Goal: Navigation & Orientation: Find specific page/section

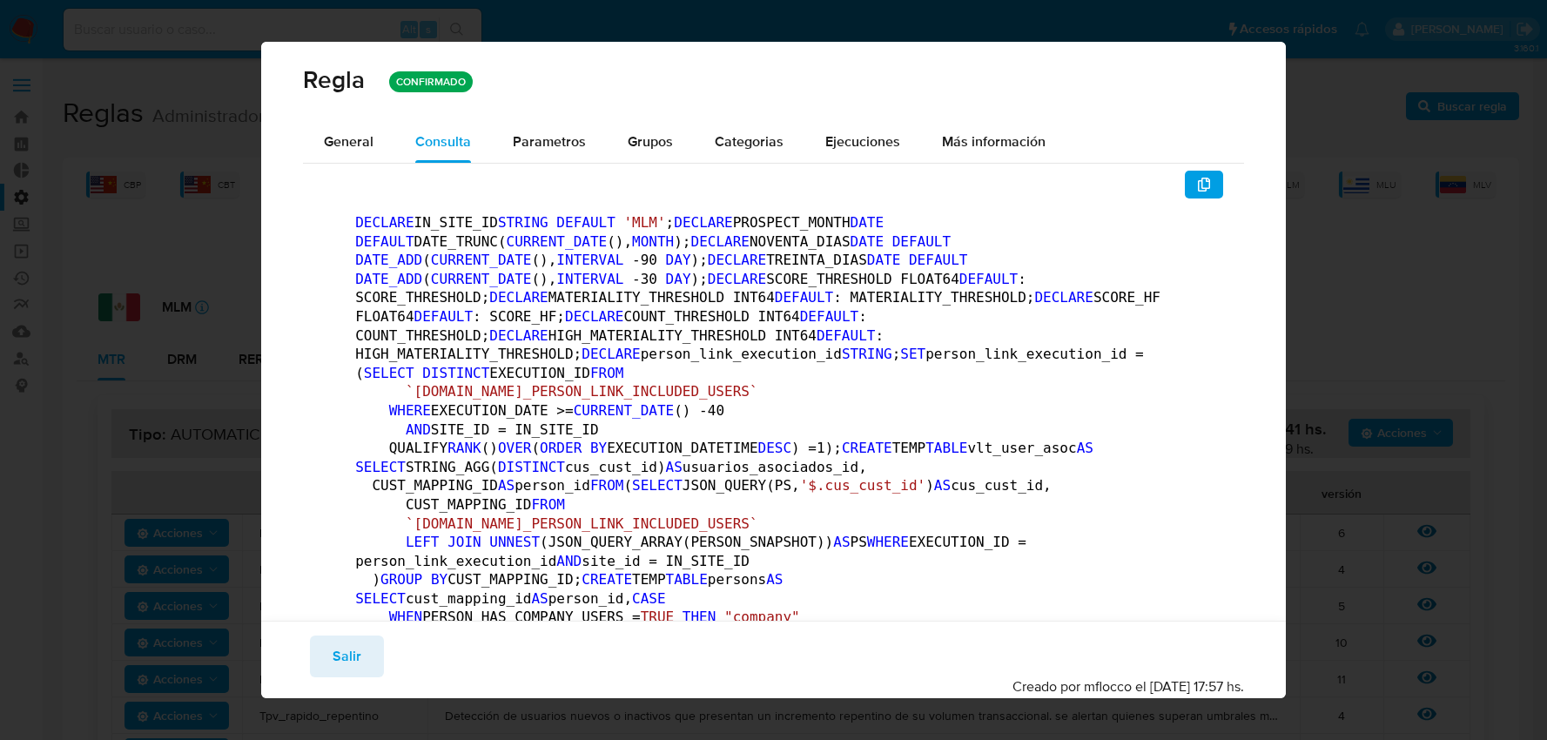
scroll to position [290, 0]
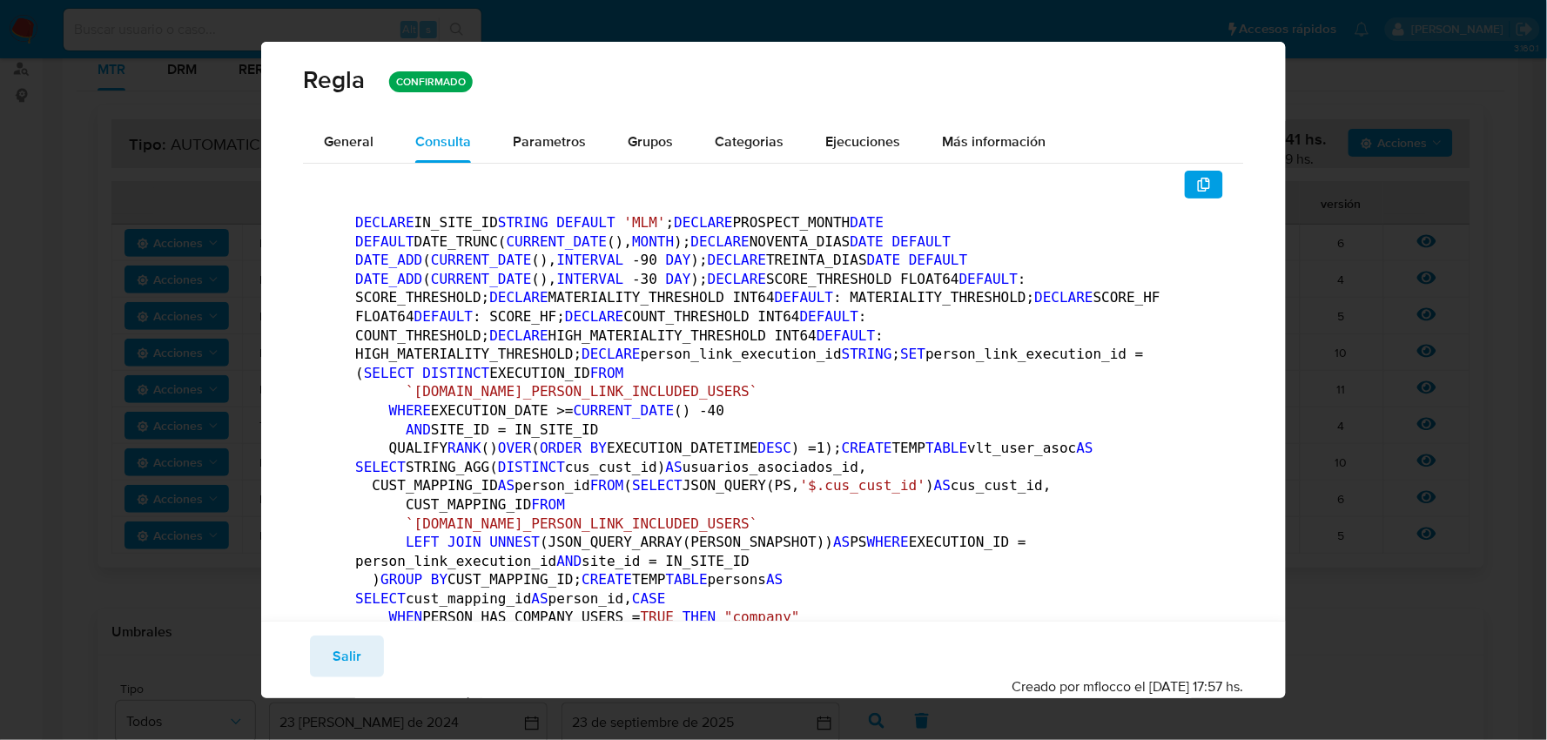
click at [109, 134] on div "[PERSON_NAME] CONFIRMADO General Consulta Parametros Evidencias Grupos Categori…" at bounding box center [773, 370] width 1547 height 740
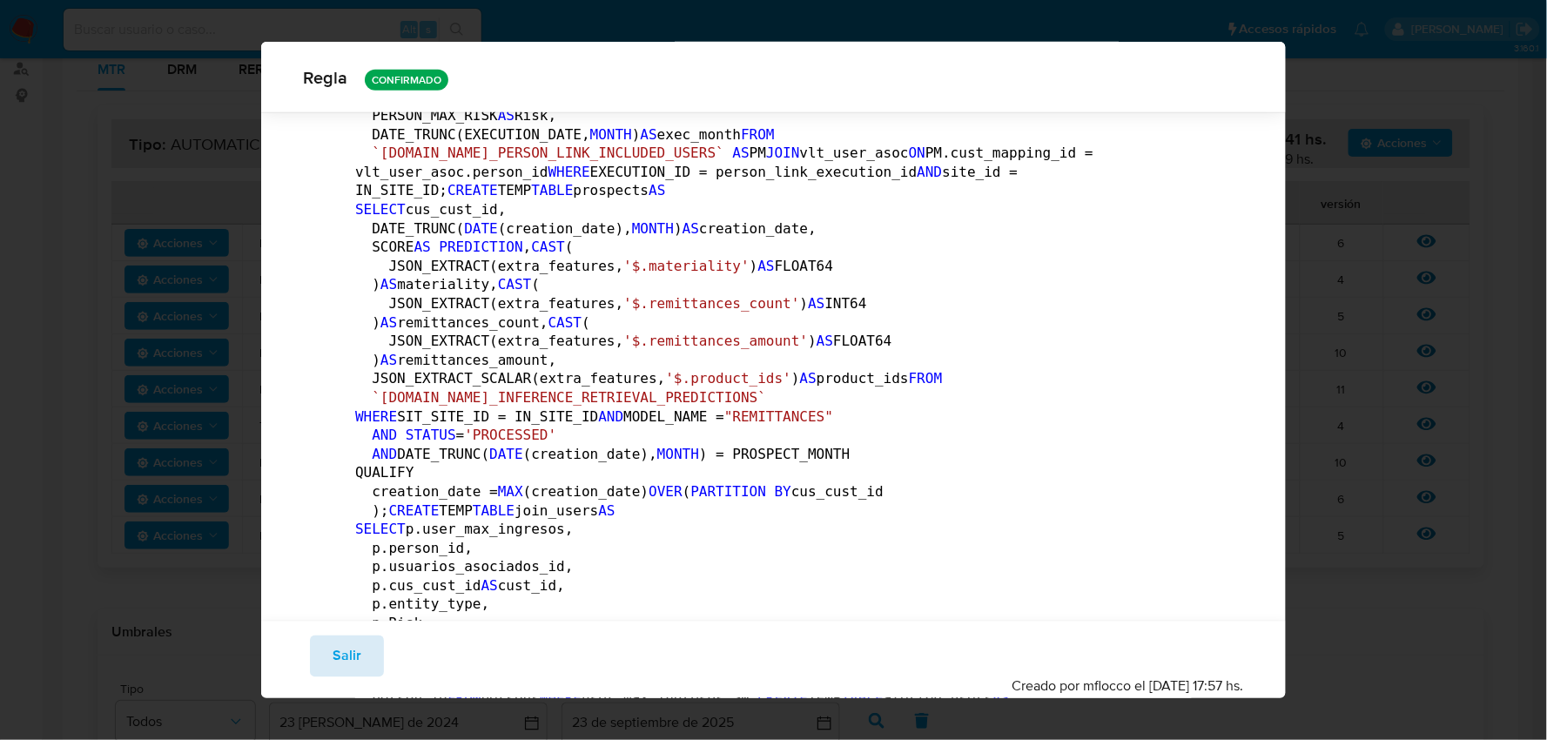
scroll to position [668, 0]
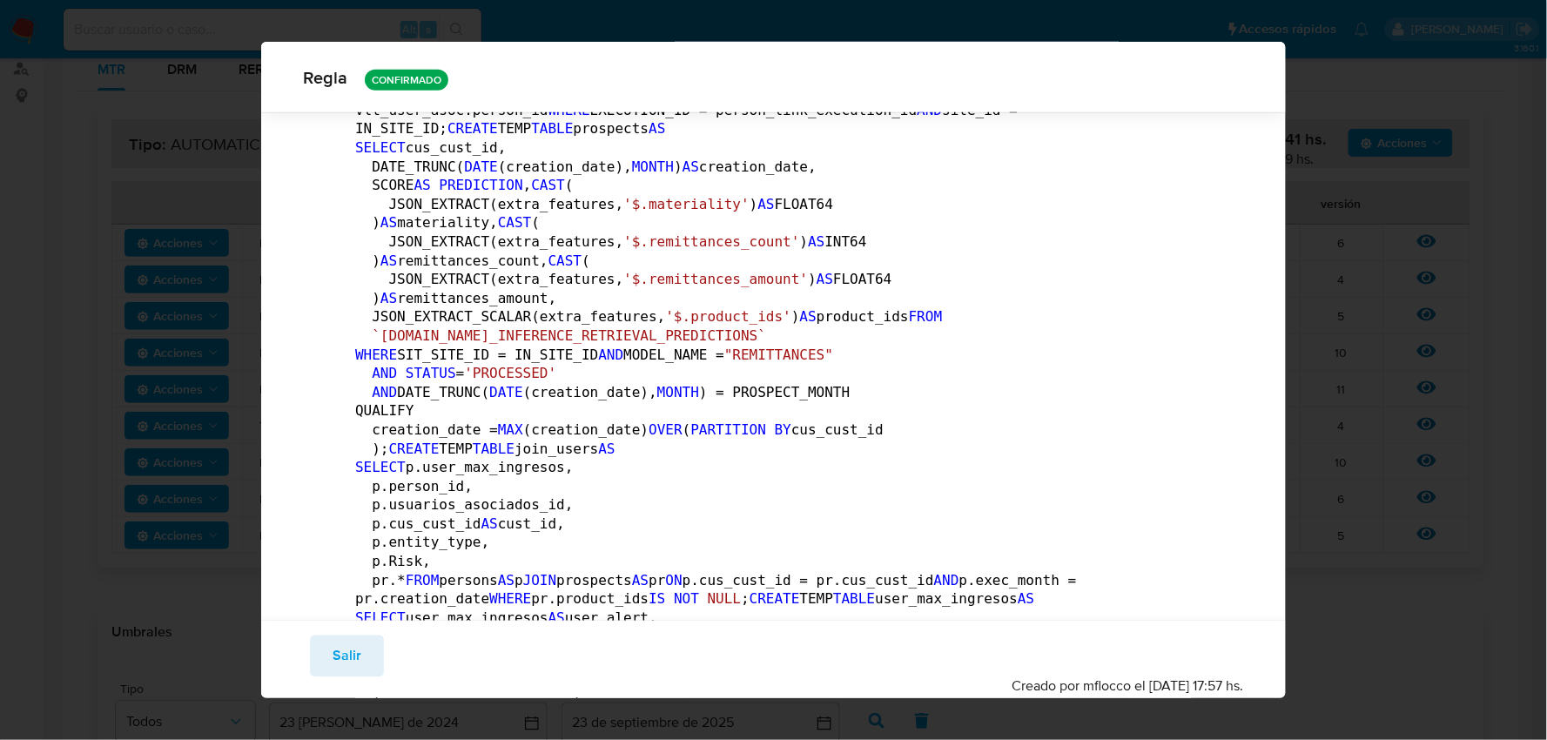
click at [329, 656] on button "Salir" at bounding box center [347, 656] width 74 height 42
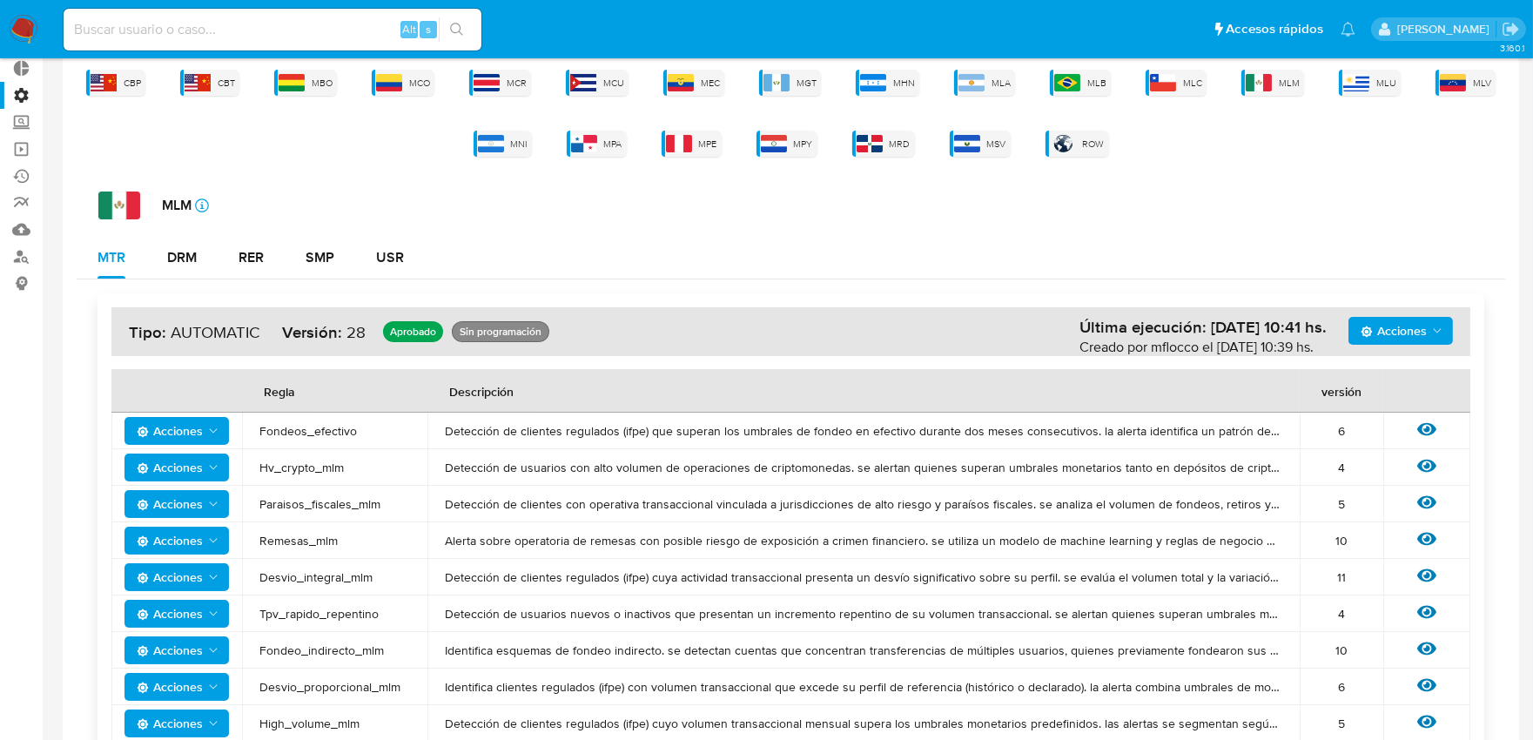
scroll to position [0, 0]
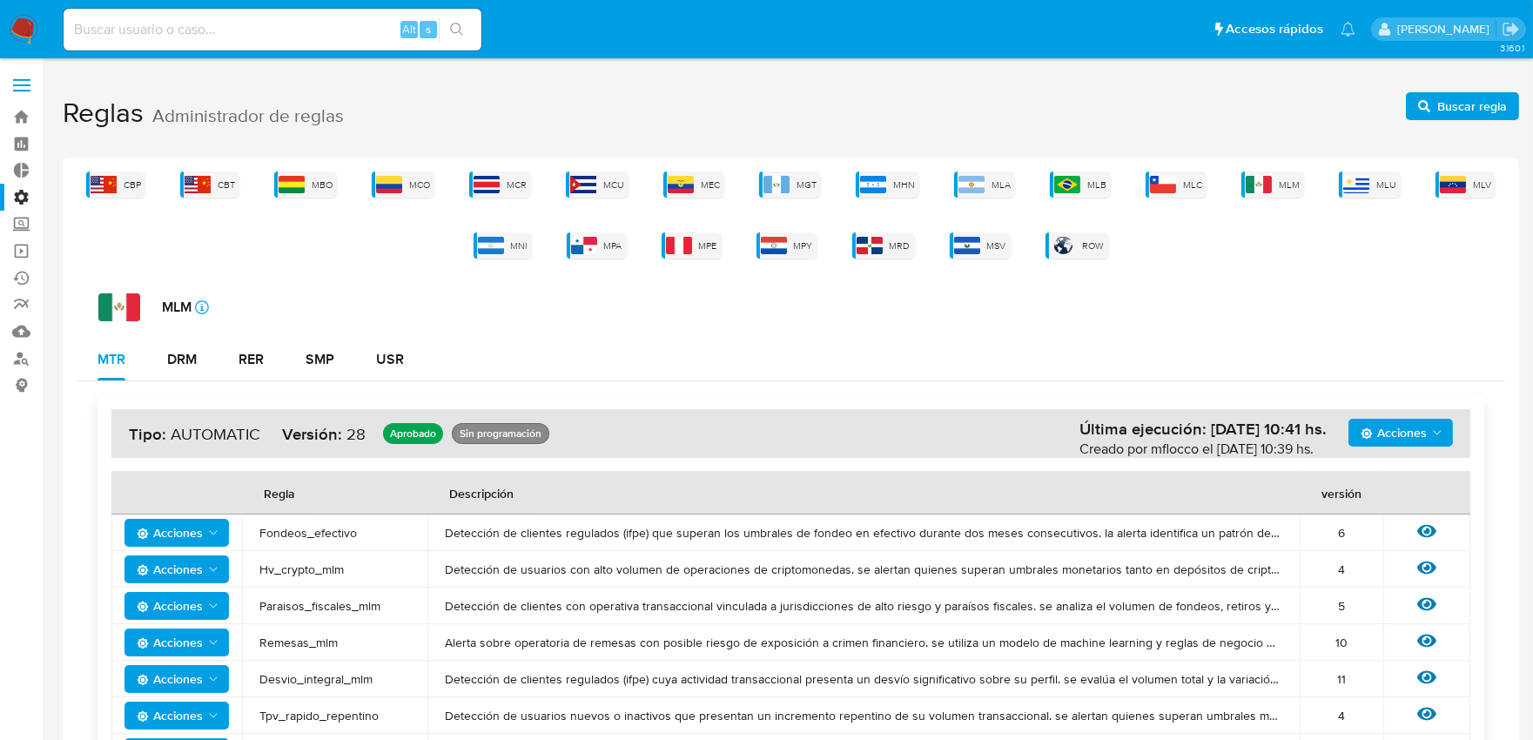
click at [17, 97] on label at bounding box center [22, 85] width 44 height 37
click at [0, 0] on input "checkbox" at bounding box center [0, 0] width 0 height 0
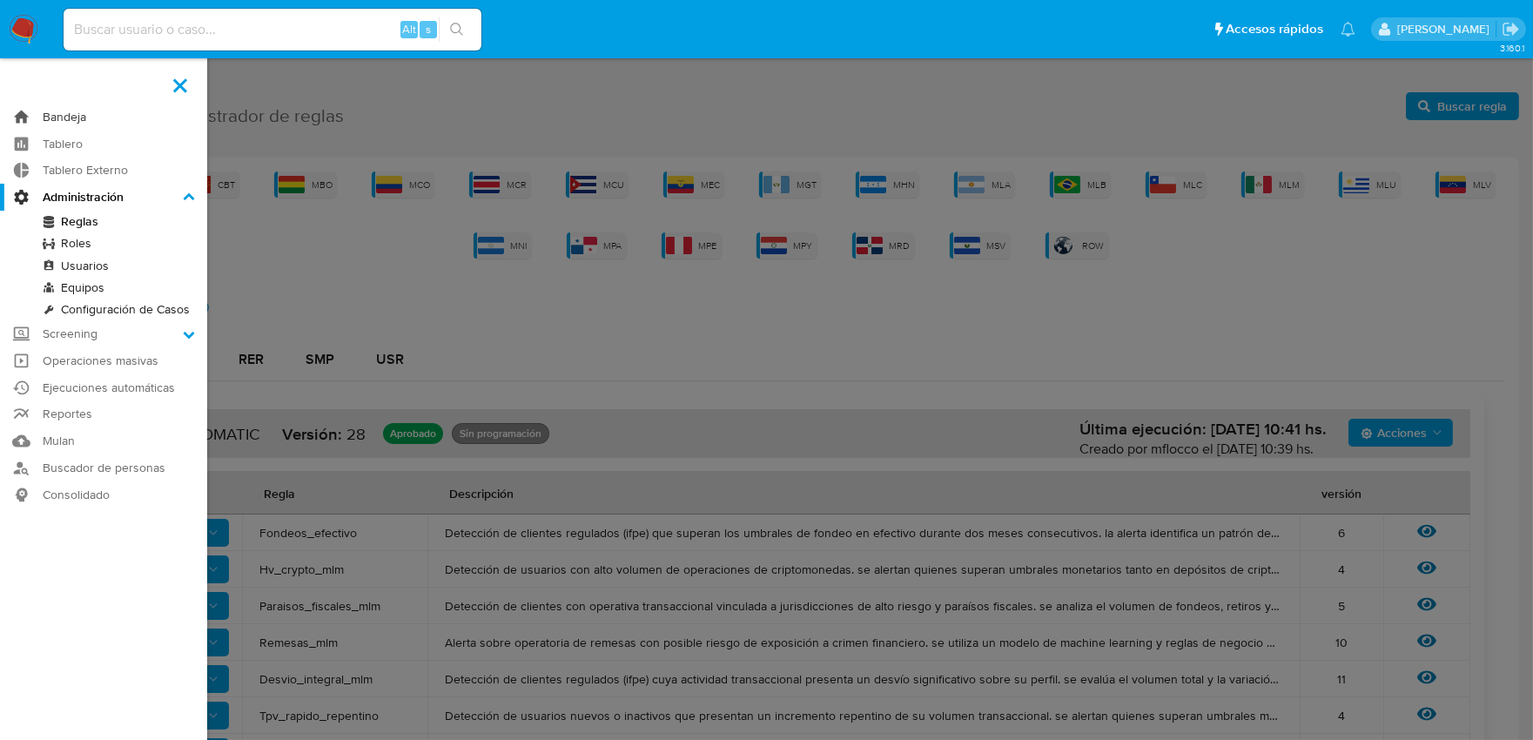
click at [78, 118] on link "Bandeja" at bounding box center [103, 117] width 207 height 27
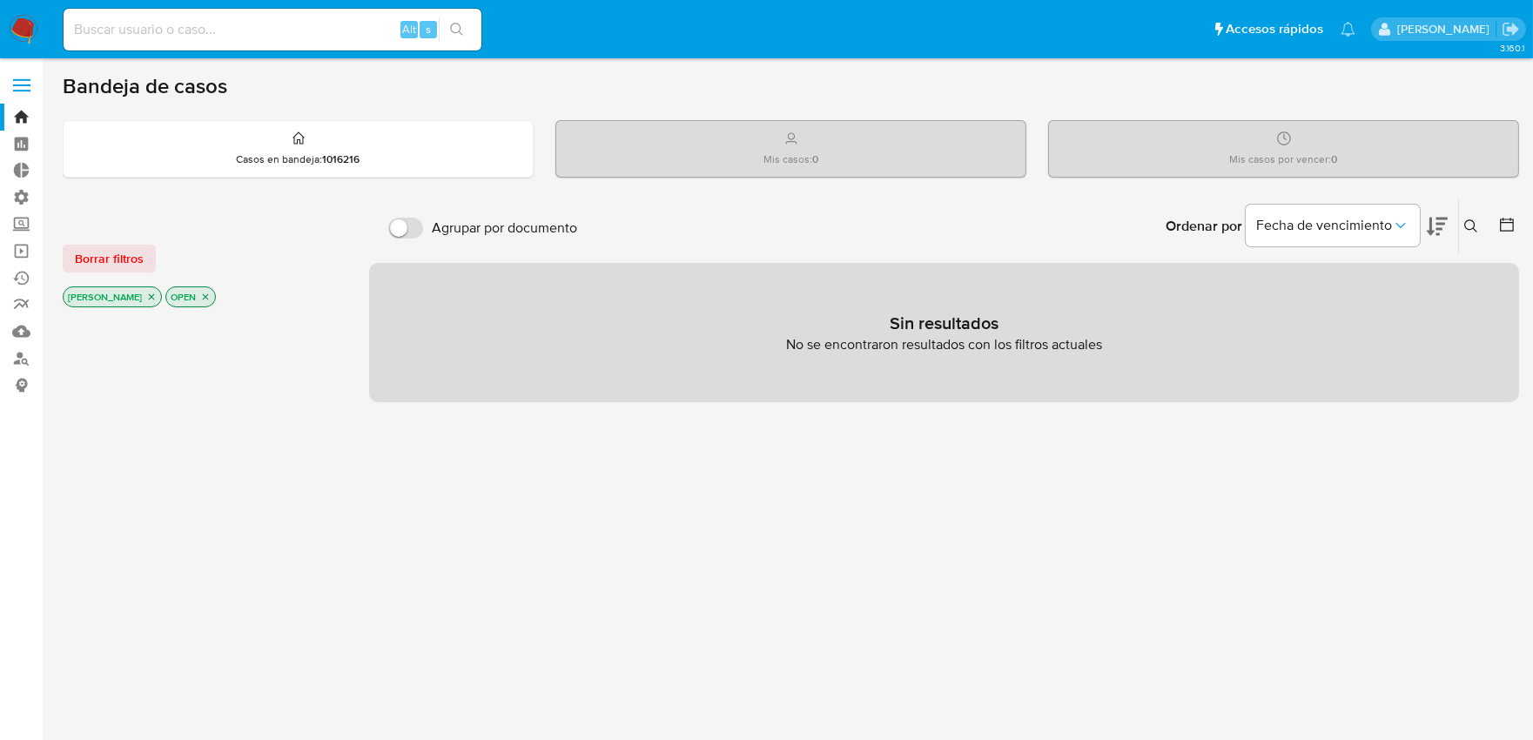
click at [146, 299] on icon "close-filter" at bounding box center [151, 297] width 10 height 10
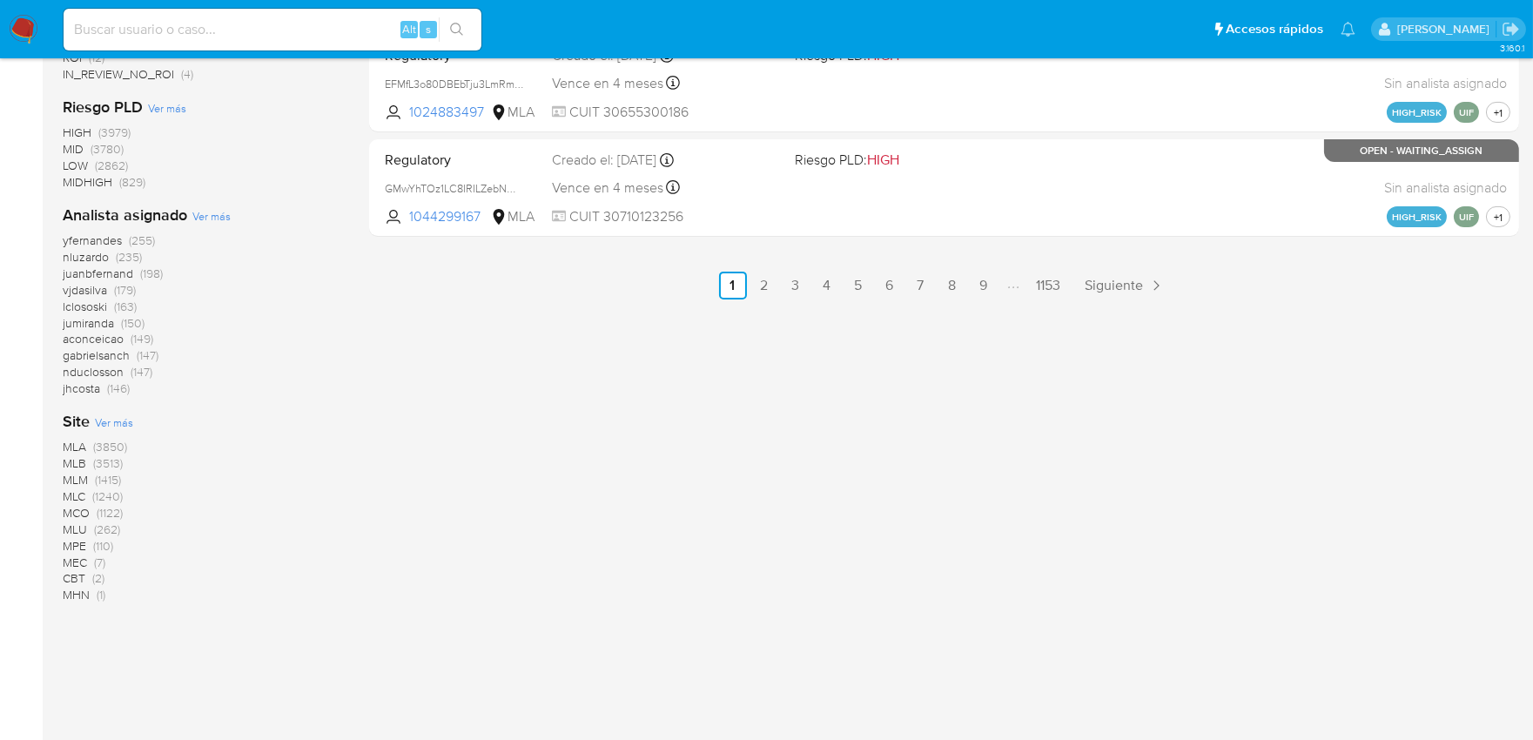
scroll to position [1083, 0]
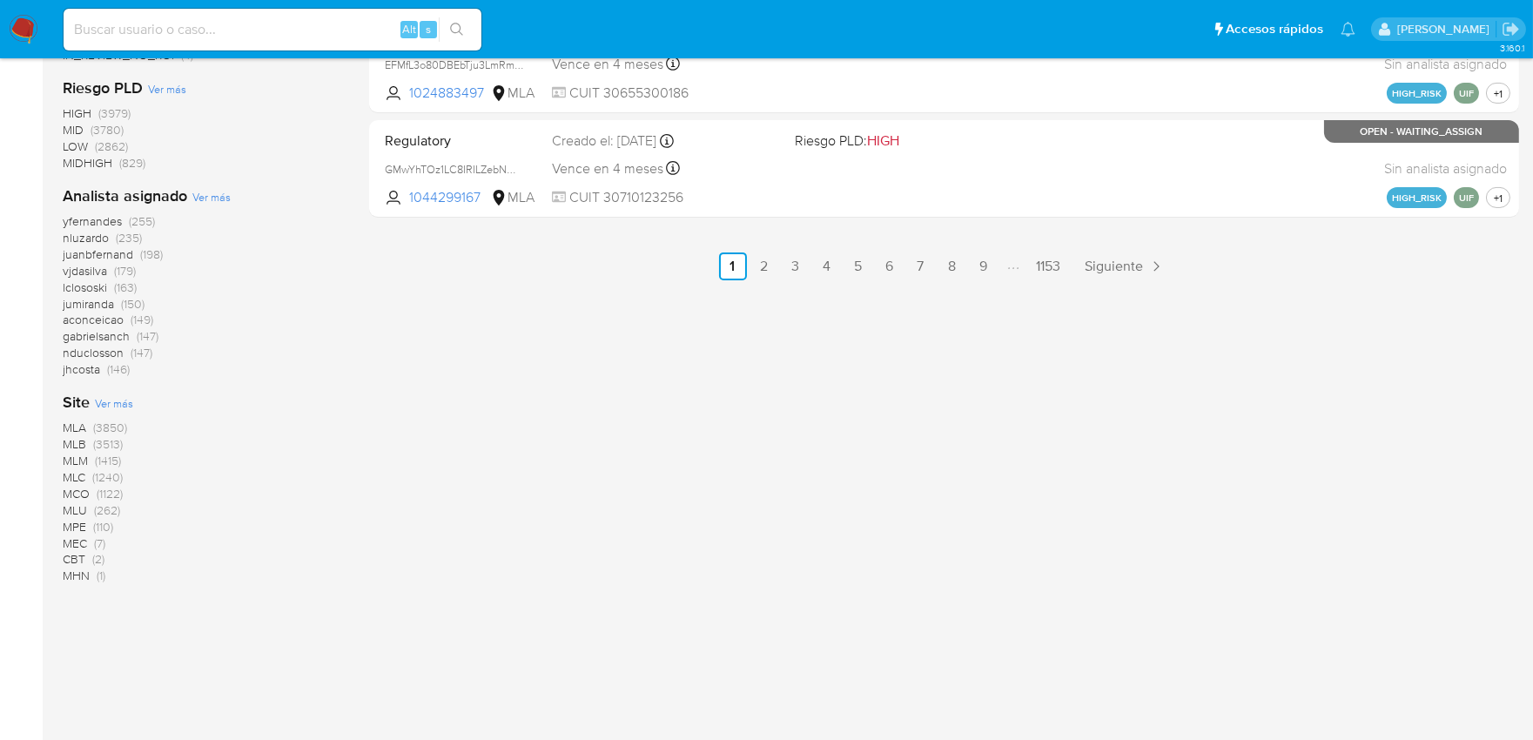
click at [76, 427] on span "MLA" at bounding box center [75, 427] width 24 height 17
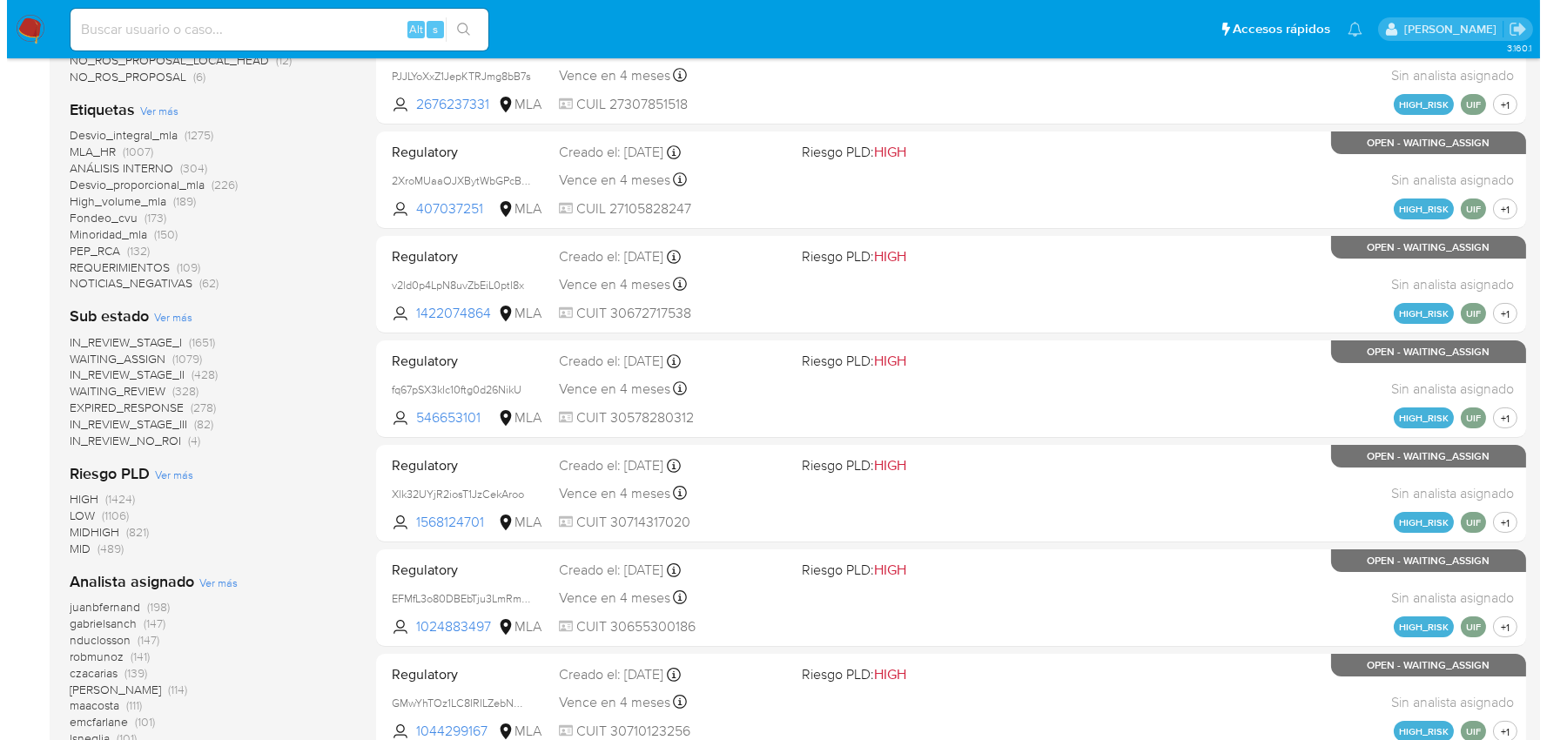
scroll to position [342, 0]
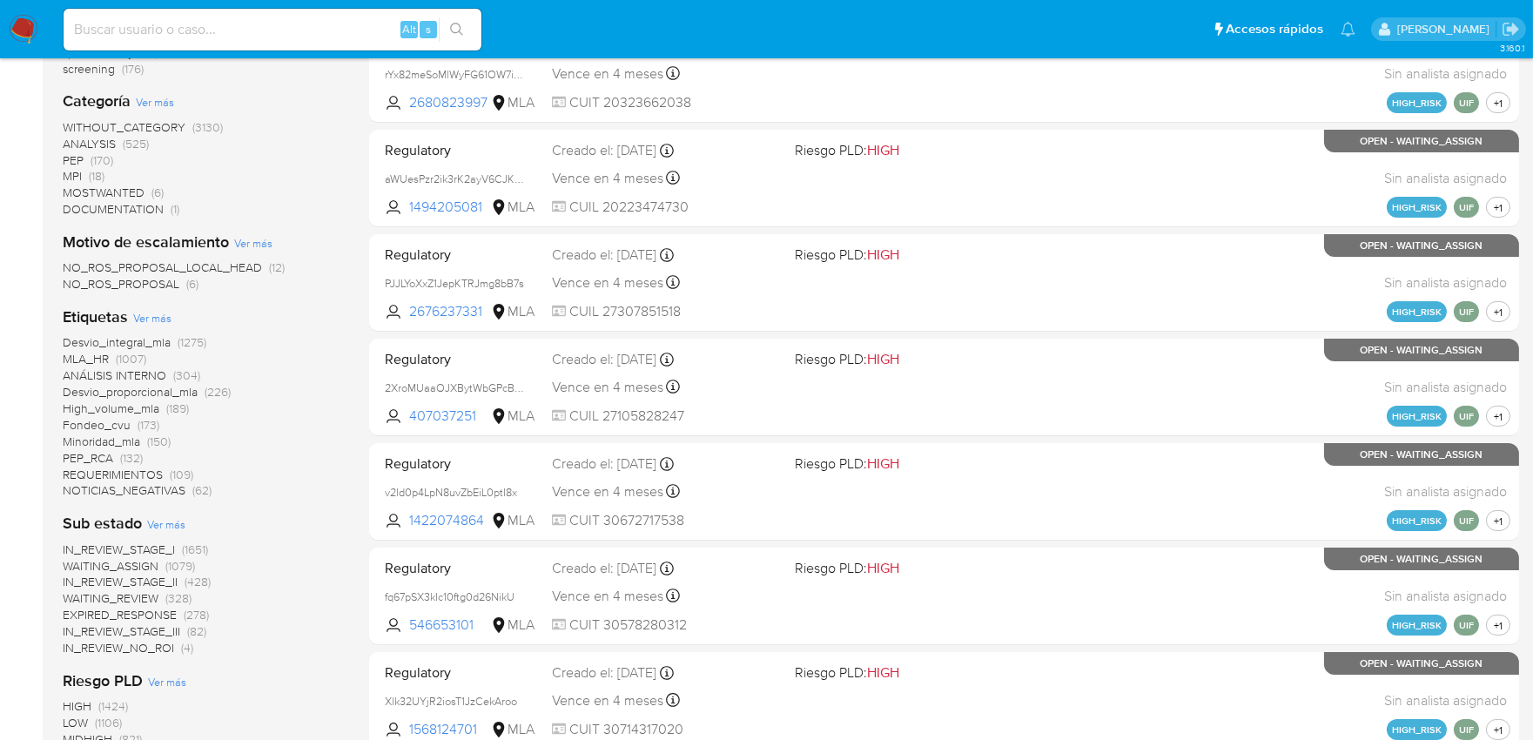
click at [167, 319] on span "Ver más" at bounding box center [152, 318] width 38 height 16
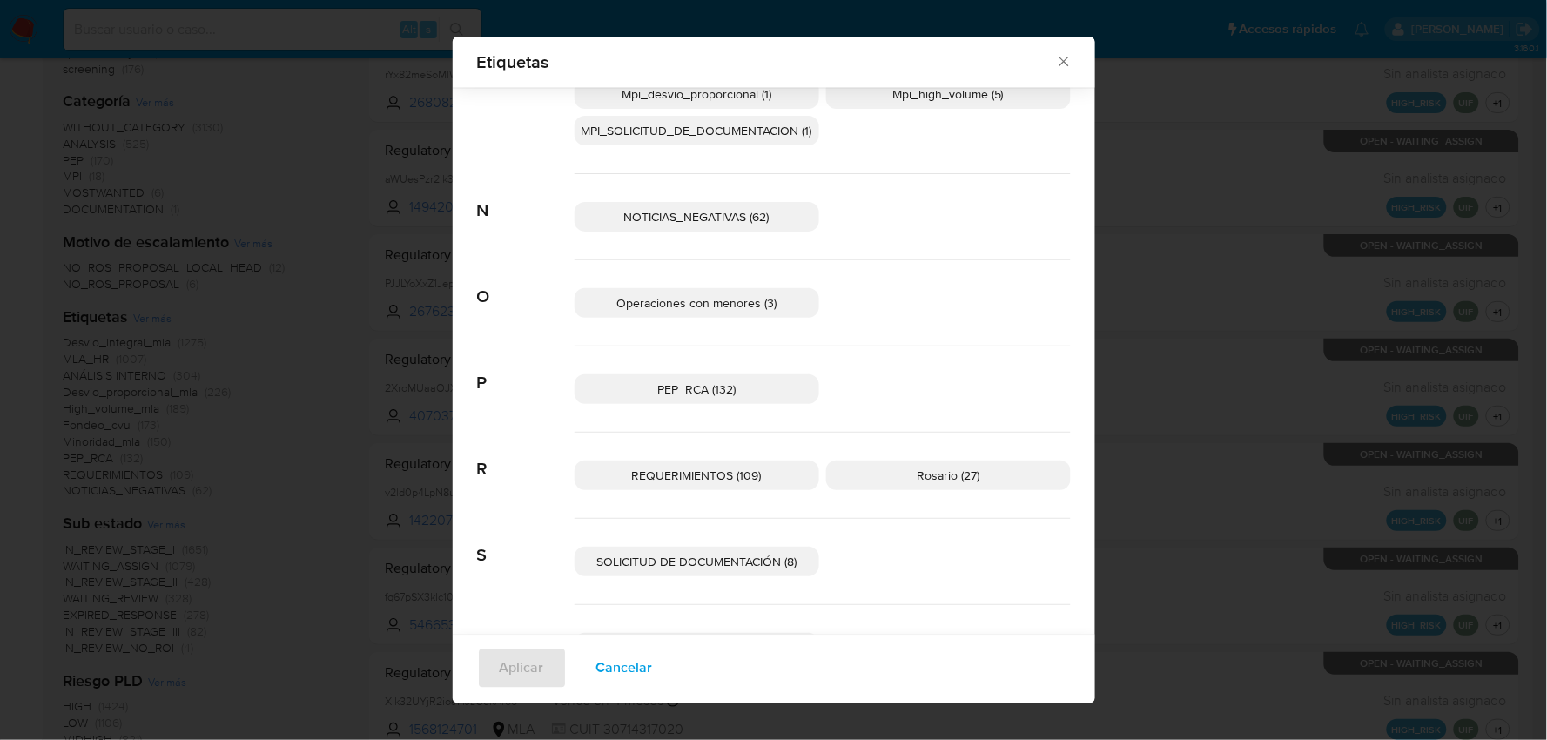
scroll to position [813, 0]
